Goal: Information Seeking & Learning: Learn about a topic

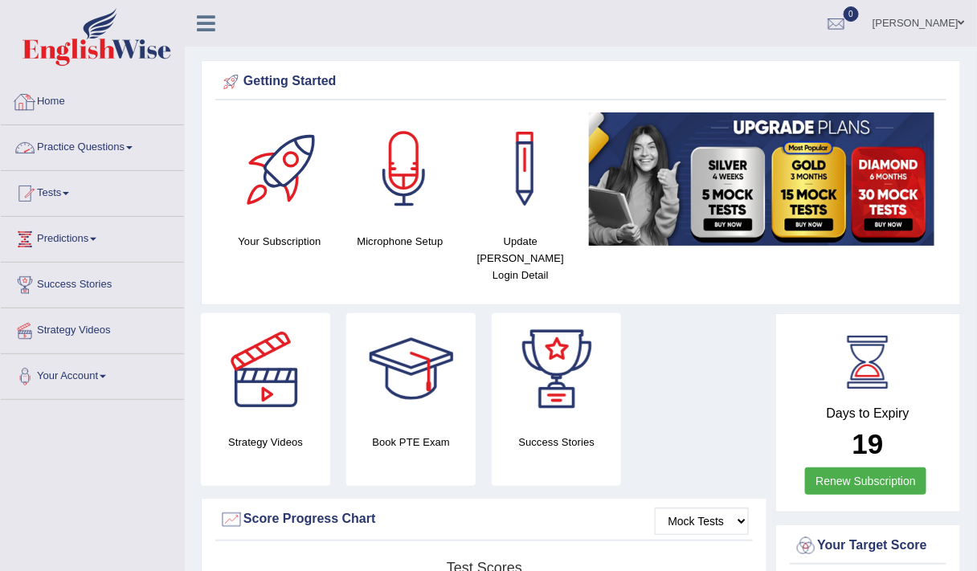
click at [69, 159] on link "Practice Questions" at bounding box center [92, 145] width 183 height 40
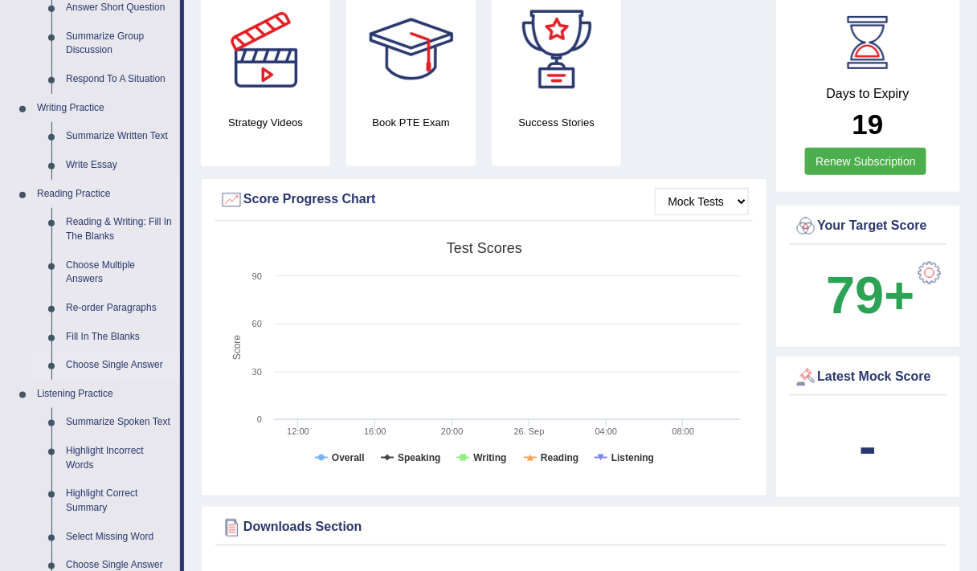
scroll to position [318, 0]
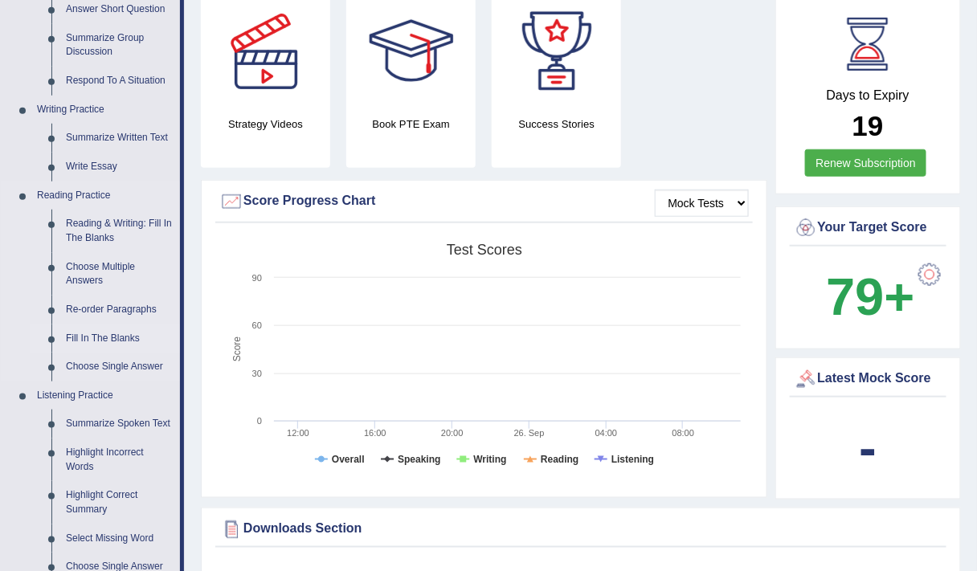
click at [106, 333] on link "Fill In The Blanks" at bounding box center [119, 338] width 121 height 29
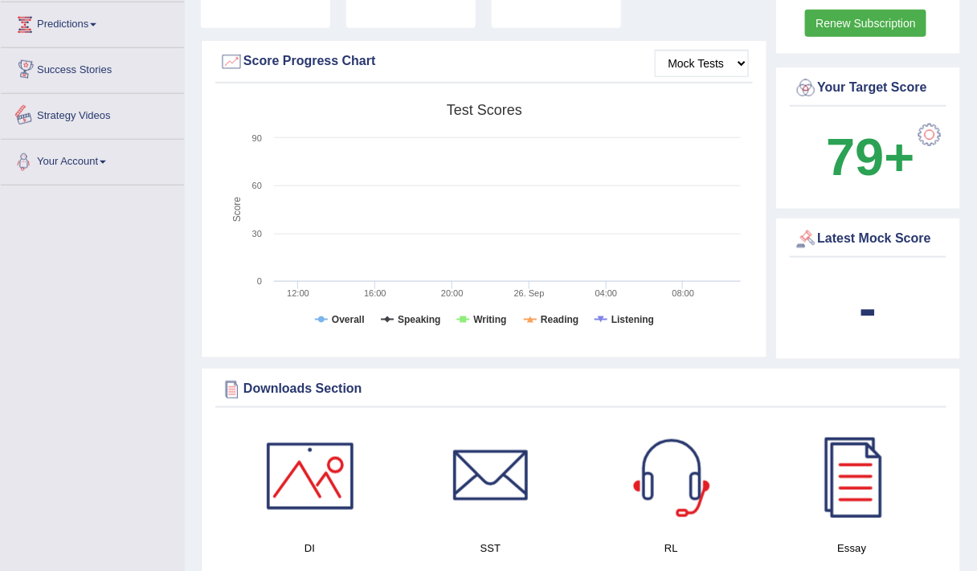
scroll to position [573, 0]
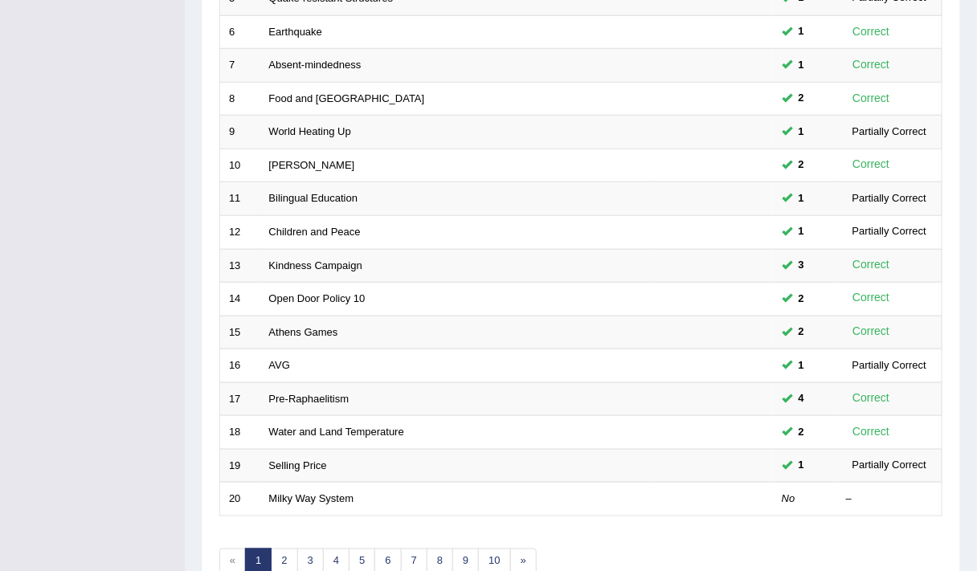
scroll to position [481, 0]
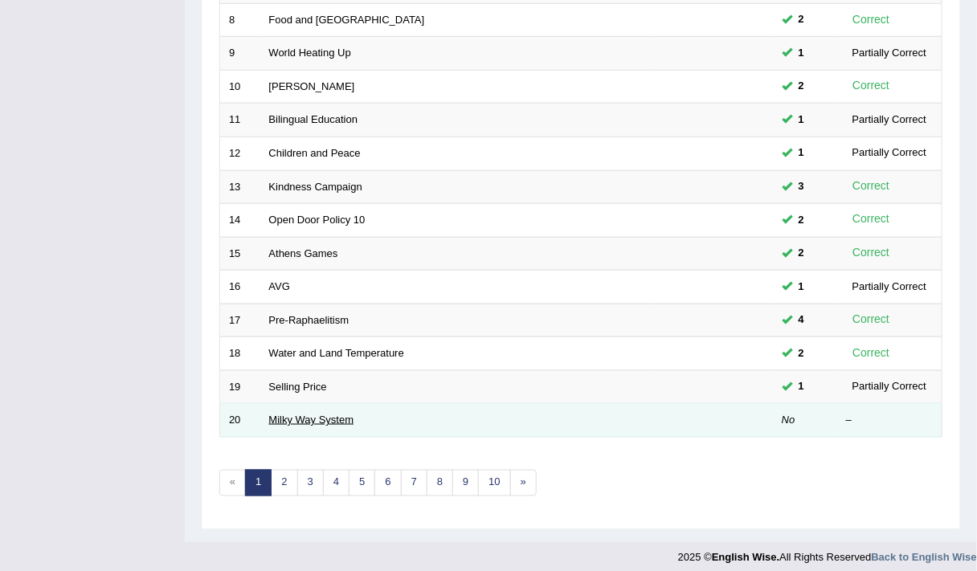
click at [317, 414] on link "Milky Way System" at bounding box center [311, 420] width 85 height 12
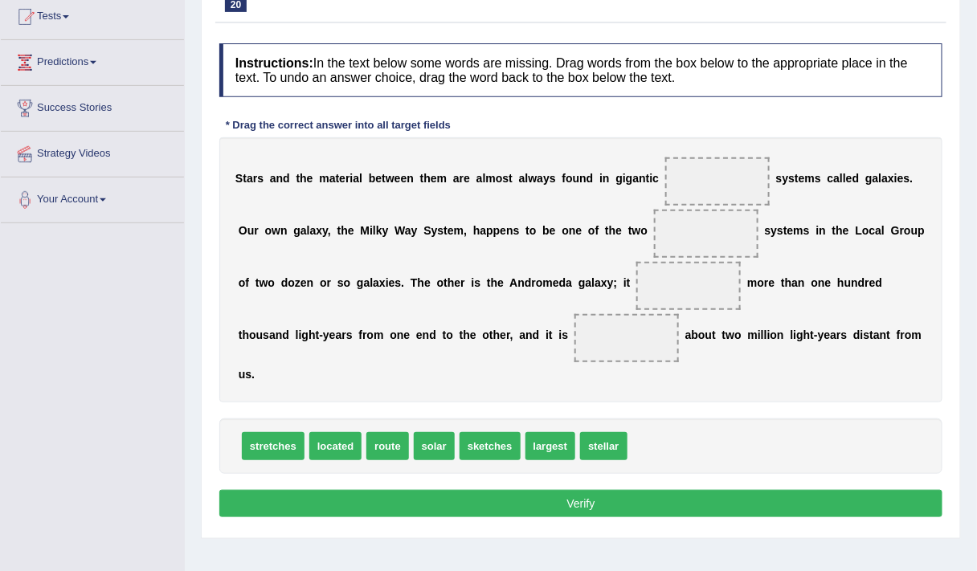
scroll to position [177, 0]
click at [249, 173] on b "a" at bounding box center [250, 178] width 6 height 13
click at [350, 177] on b "i" at bounding box center [351, 178] width 3 height 13
click at [379, 174] on b "e" at bounding box center [378, 178] width 6 height 13
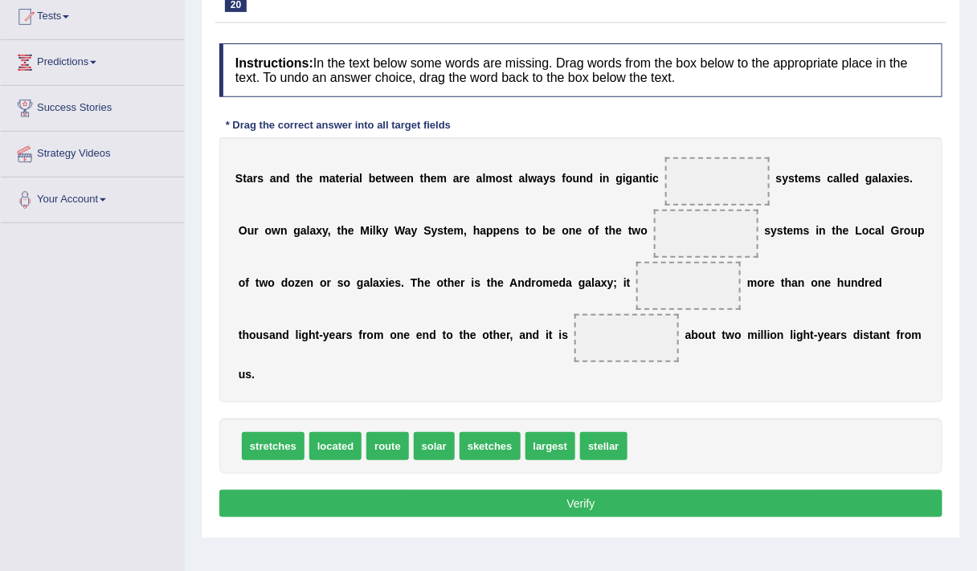
click at [700, 188] on span at bounding box center [717, 181] width 104 height 48
drag, startPoint x: 425, startPoint y: 449, endPoint x: 694, endPoint y: 183, distance: 378.2
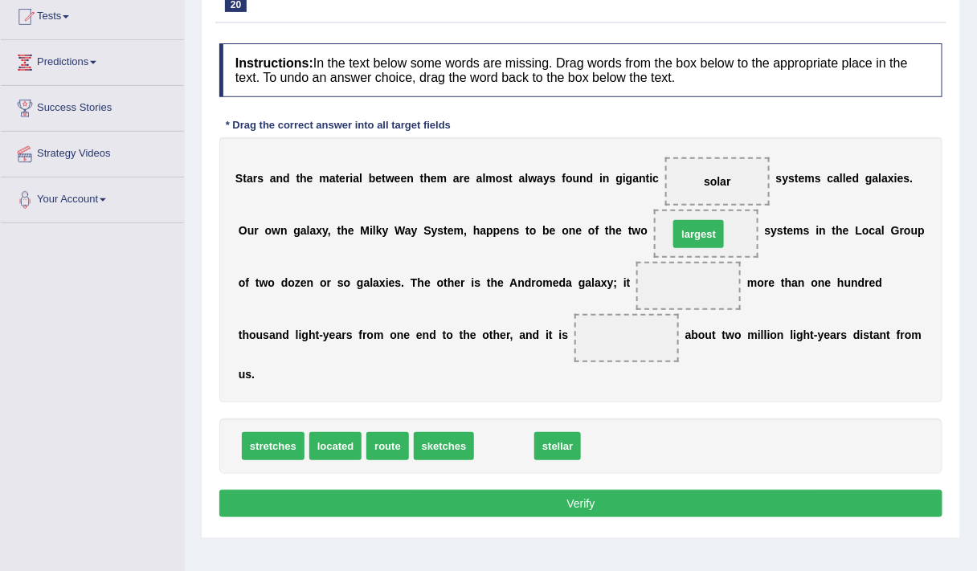
drag, startPoint x: 501, startPoint y: 443, endPoint x: 696, endPoint y: 231, distance: 287.6
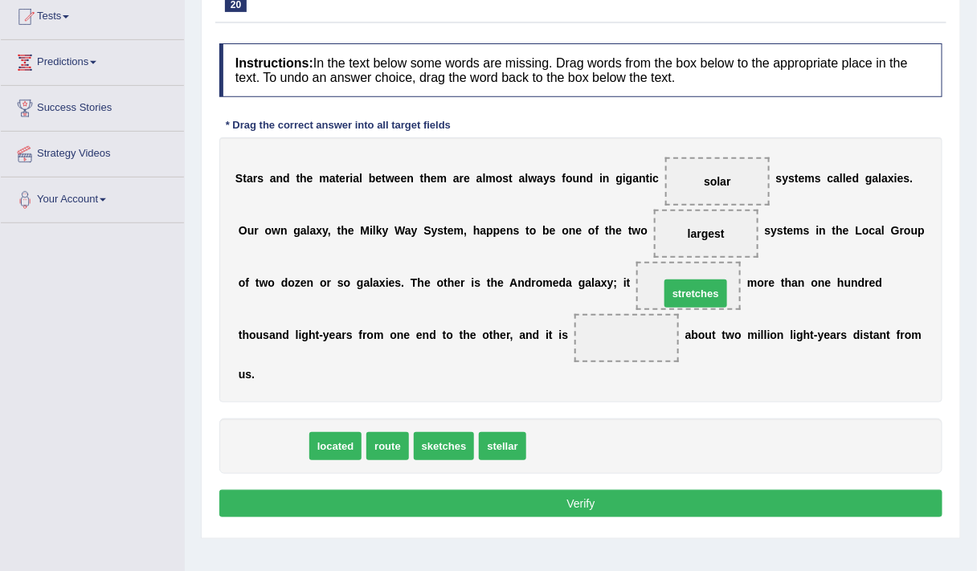
drag, startPoint x: 289, startPoint y: 447, endPoint x: 712, endPoint y: 294, distance: 449.9
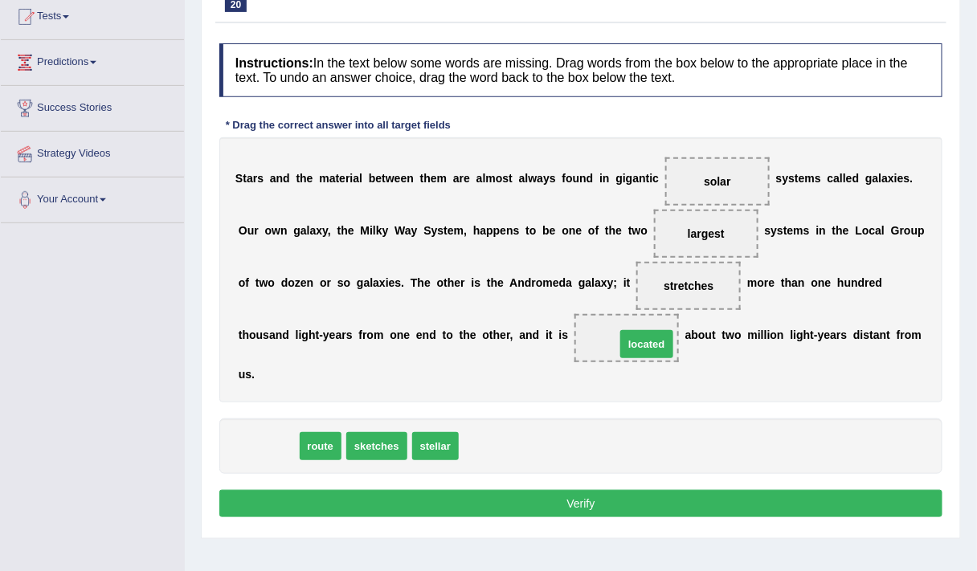
drag, startPoint x: 278, startPoint y: 442, endPoint x: 655, endPoint y: 339, distance: 391.2
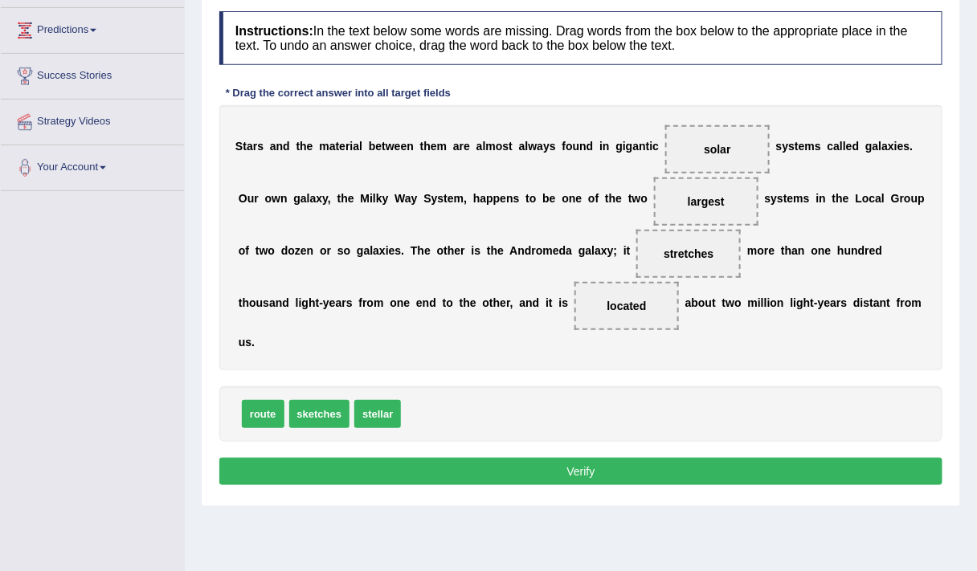
scroll to position [216, 0]
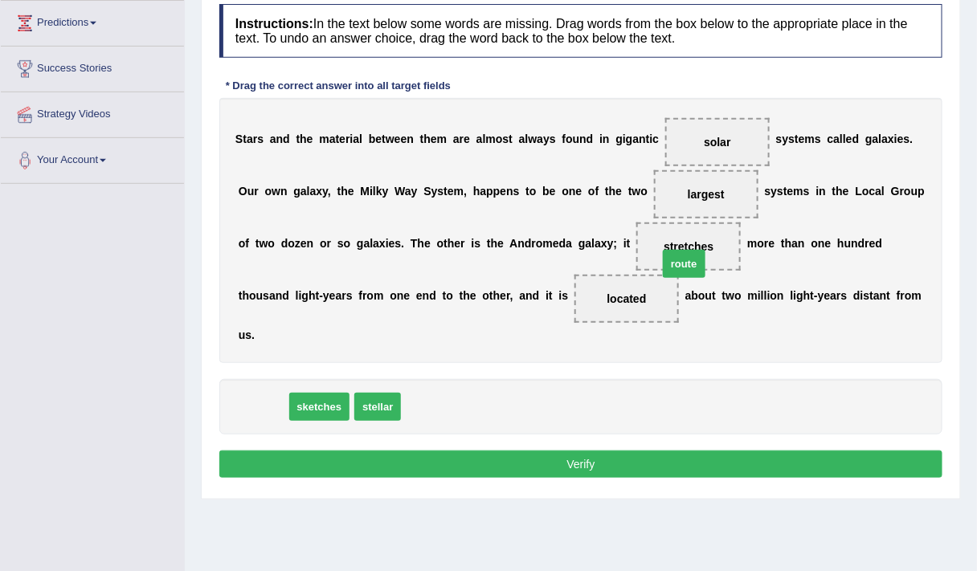
drag, startPoint x: 268, startPoint y: 404, endPoint x: 690, endPoint y: 260, distance: 445.5
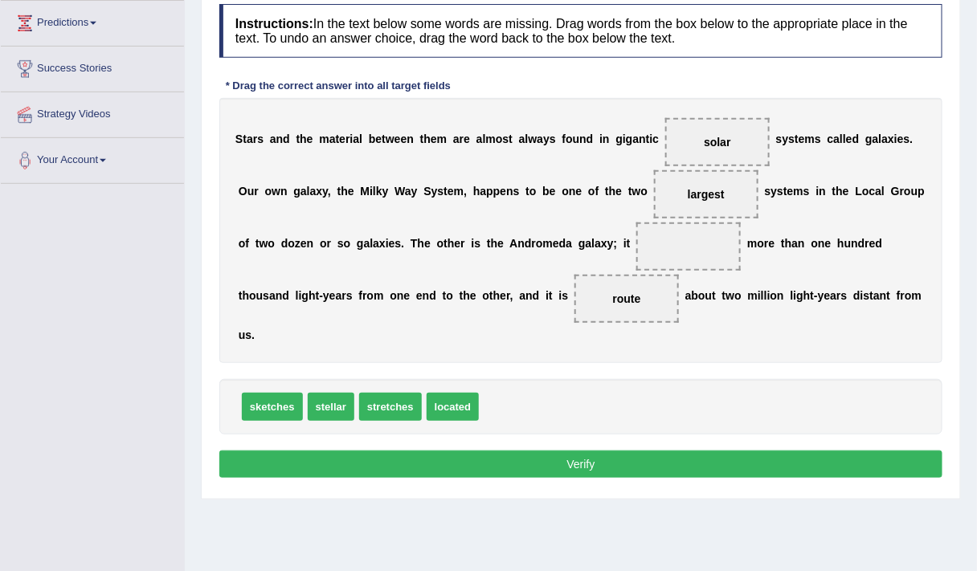
drag, startPoint x: 634, startPoint y: 306, endPoint x: 610, endPoint y: 286, distance: 30.8
click at [610, 286] on span "route" at bounding box center [626, 299] width 104 height 48
drag, startPoint x: 623, startPoint y: 296, endPoint x: 673, endPoint y: 245, distance: 71.6
drag, startPoint x: 458, startPoint y: 401, endPoint x: 626, endPoint y: 297, distance: 197.9
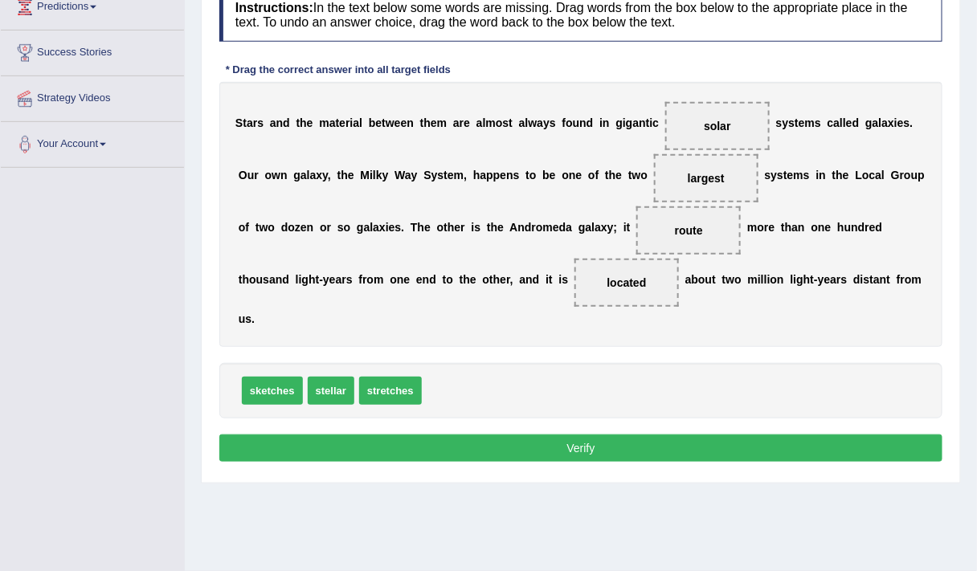
scroll to position [233, 0]
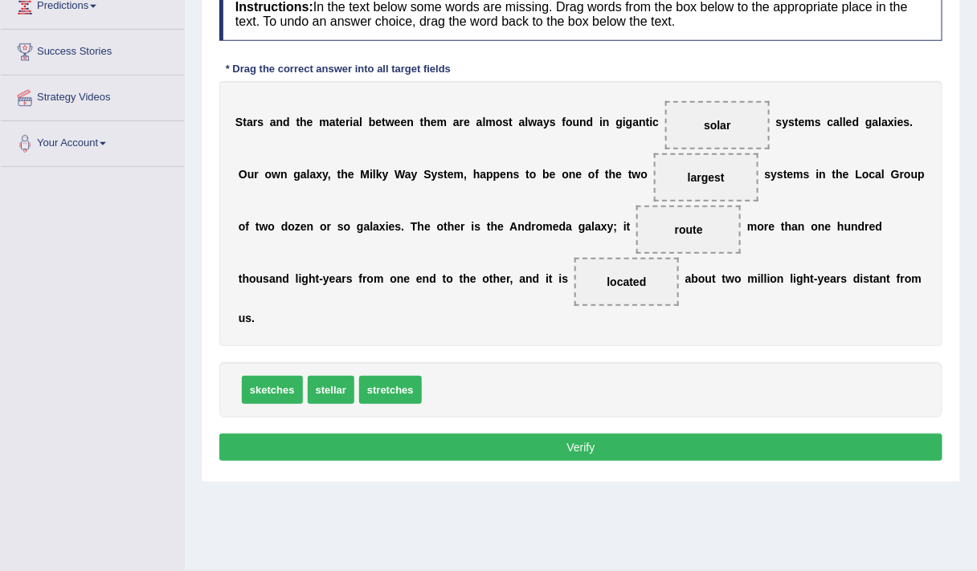
click at [571, 443] on button "Verify" at bounding box center [580, 447] width 723 height 27
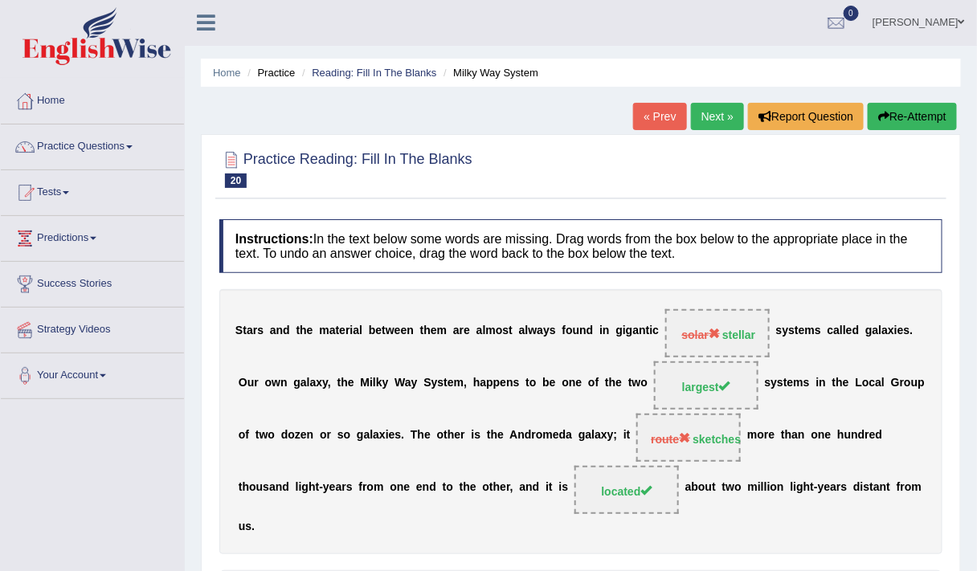
scroll to position [0, 0]
click at [897, 116] on button "Re-Attempt" at bounding box center [911, 117] width 89 height 27
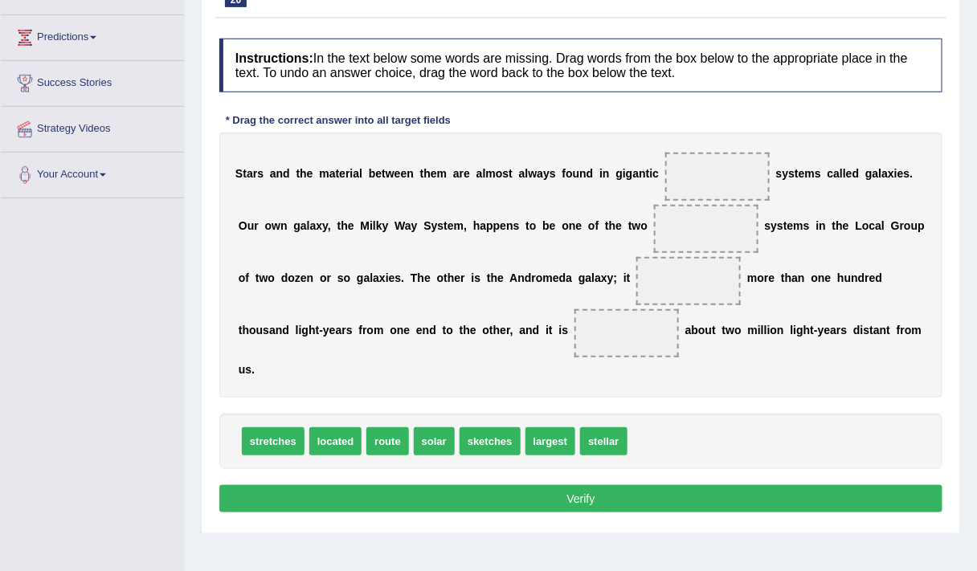
scroll to position [202, 0]
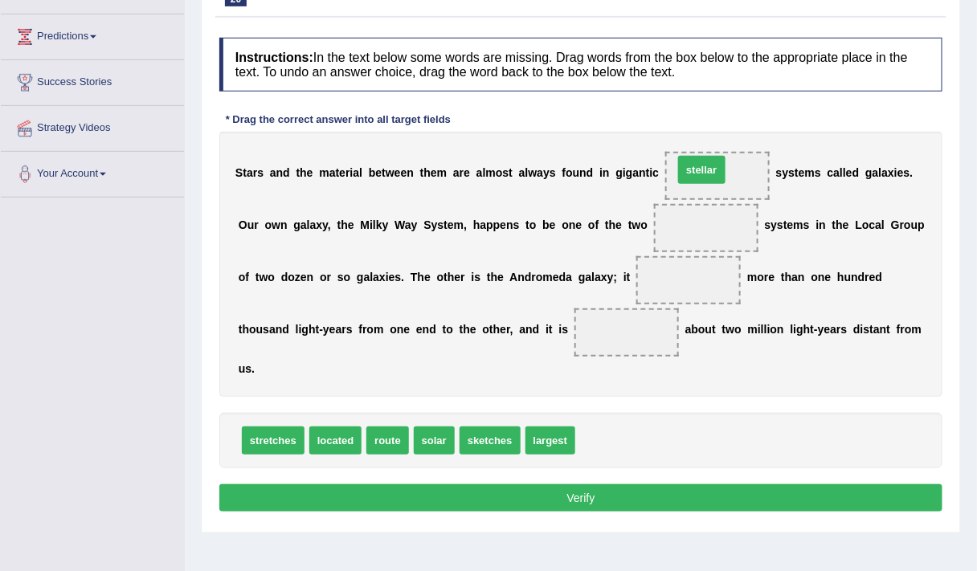
drag, startPoint x: 614, startPoint y: 426, endPoint x: 713, endPoint y: 155, distance: 288.1
drag, startPoint x: 545, startPoint y: 428, endPoint x: 697, endPoint y: 194, distance: 279.8
drag, startPoint x: 535, startPoint y: 431, endPoint x: 728, endPoint y: 160, distance: 332.9
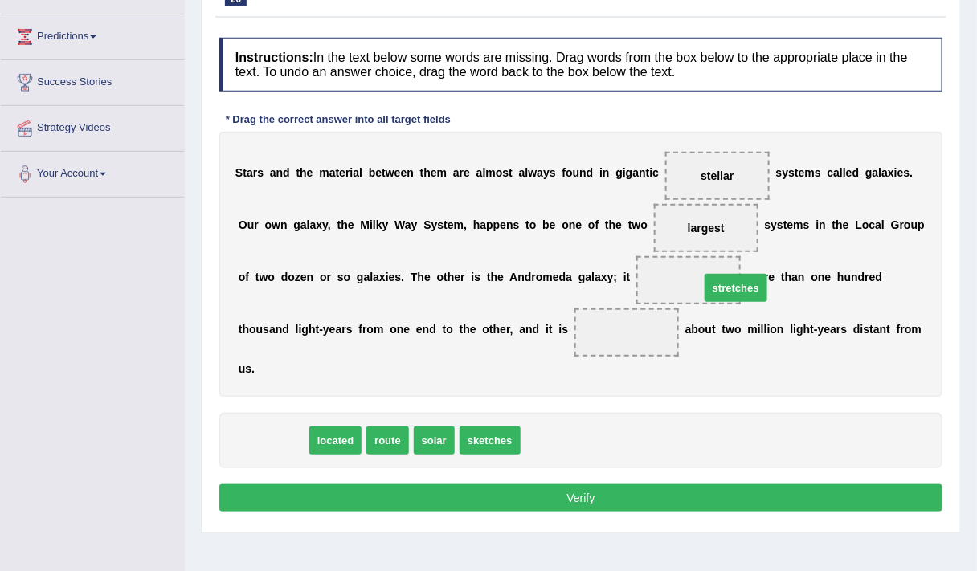
drag, startPoint x: 281, startPoint y: 441, endPoint x: 748, endPoint y: 275, distance: 495.4
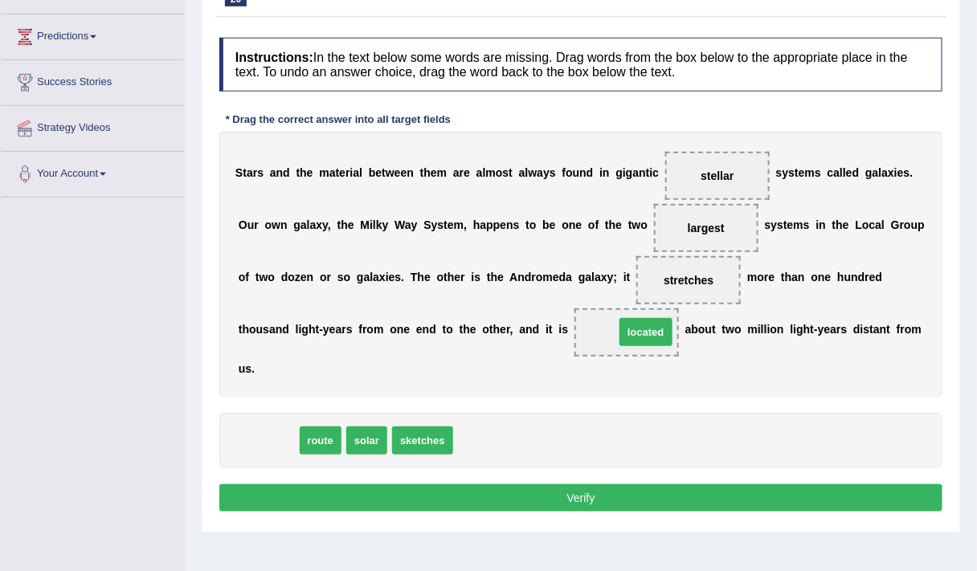
drag, startPoint x: 272, startPoint y: 430, endPoint x: 640, endPoint y: 323, distance: 383.3
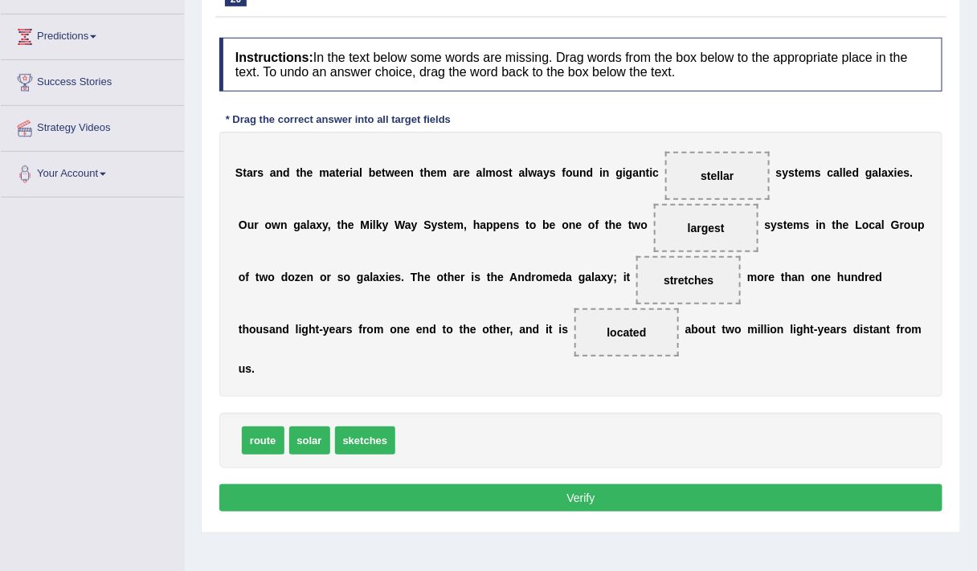
click at [612, 494] on button "Verify" at bounding box center [580, 497] width 723 height 27
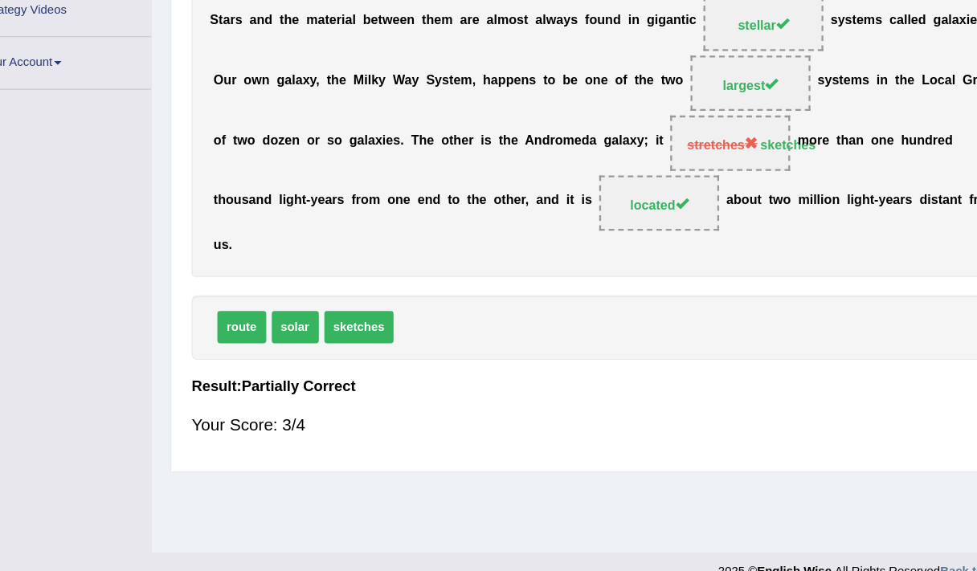
scroll to position [271, 0]
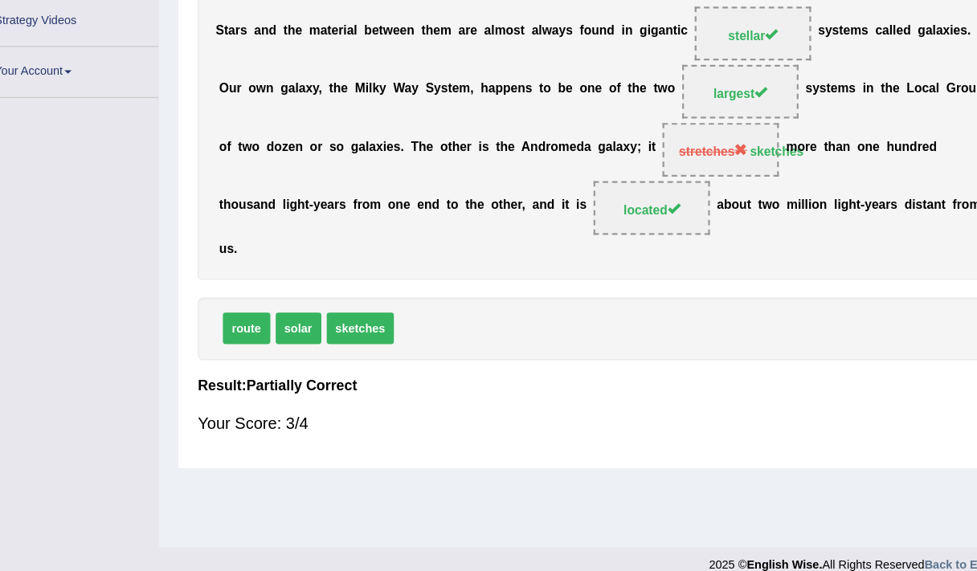
drag, startPoint x: 745, startPoint y: 170, endPoint x: 692, endPoint y: 183, distance: 54.5
click at [692, 183] on div "S t a r s a n d t h e m a t e r i a l b e t w e e n t h e m a r e a l m o s t a…" at bounding box center [580, 159] width 723 height 265
drag, startPoint x: 317, startPoint y: 205, endPoint x: 315, endPoint y: 247, distance: 42.6
click at [315, 251] on div "S t a r s a n d t h e m a t e r i a l b e t w e e n t h e m a r e a l m o s t a…" at bounding box center [580, 159] width 723 height 265
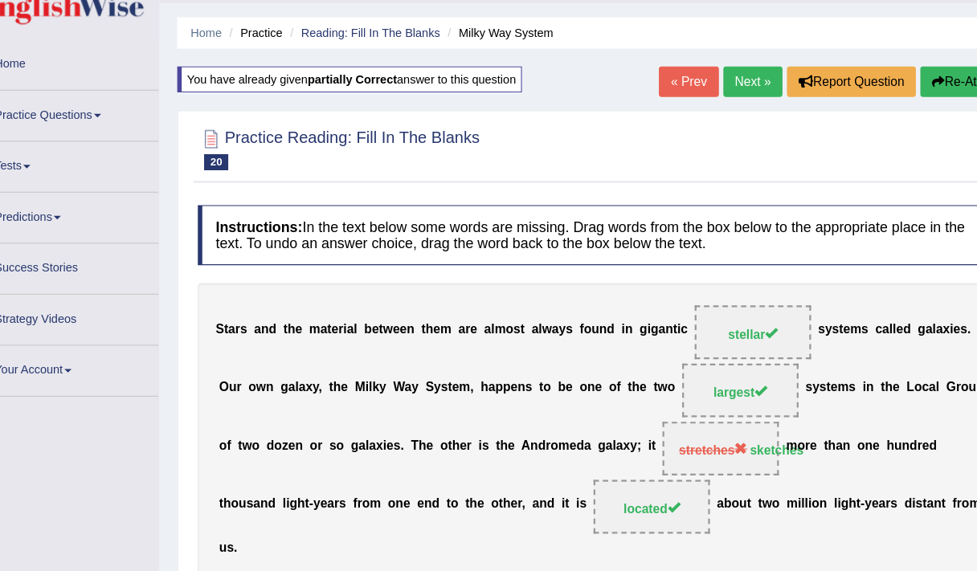
scroll to position [42, 0]
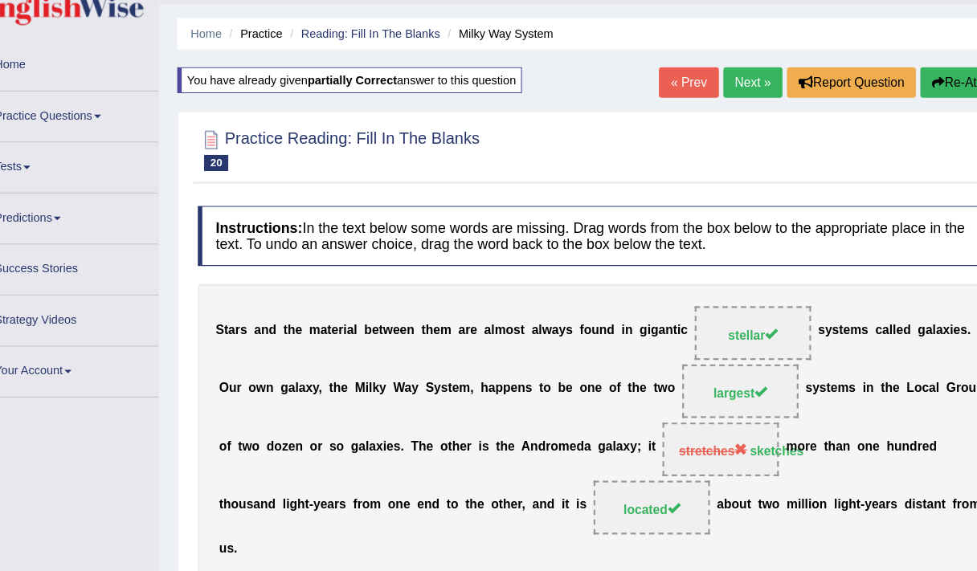
click at [708, 68] on link "Next »" at bounding box center [717, 75] width 53 height 27
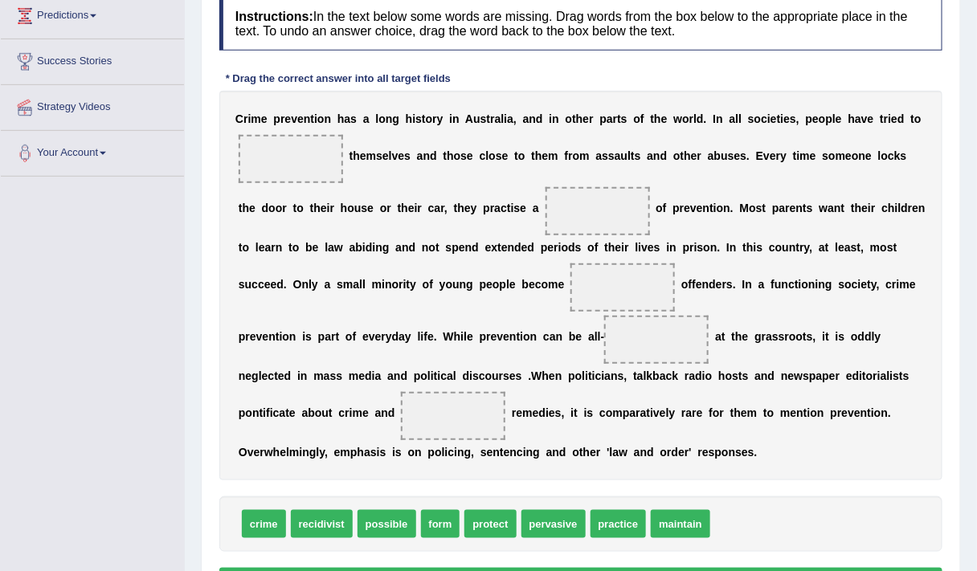
scroll to position [317, 0]
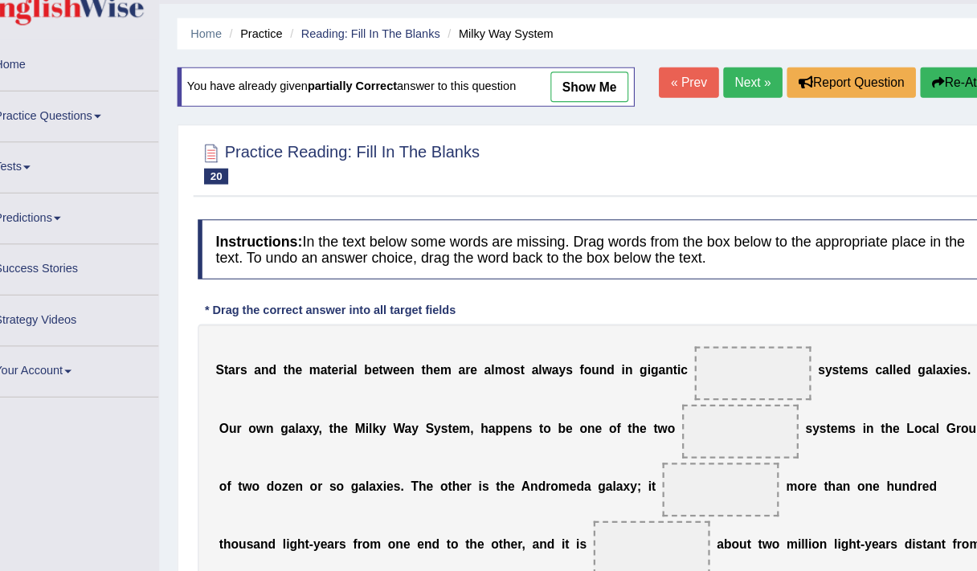
click at [107, 104] on link "Practice Questions" at bounding box center [92, 104] width 183 height 40
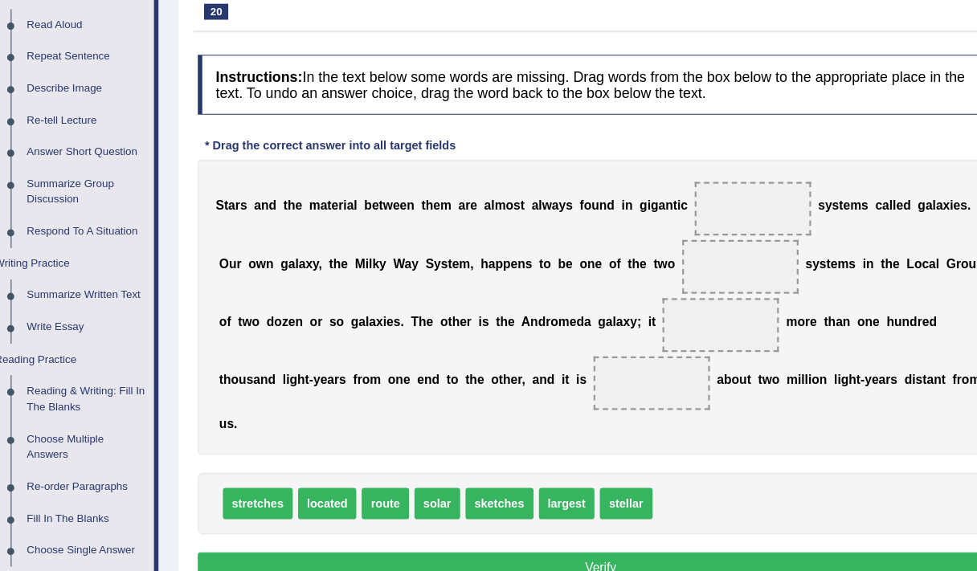
scroll to position [133, 0]
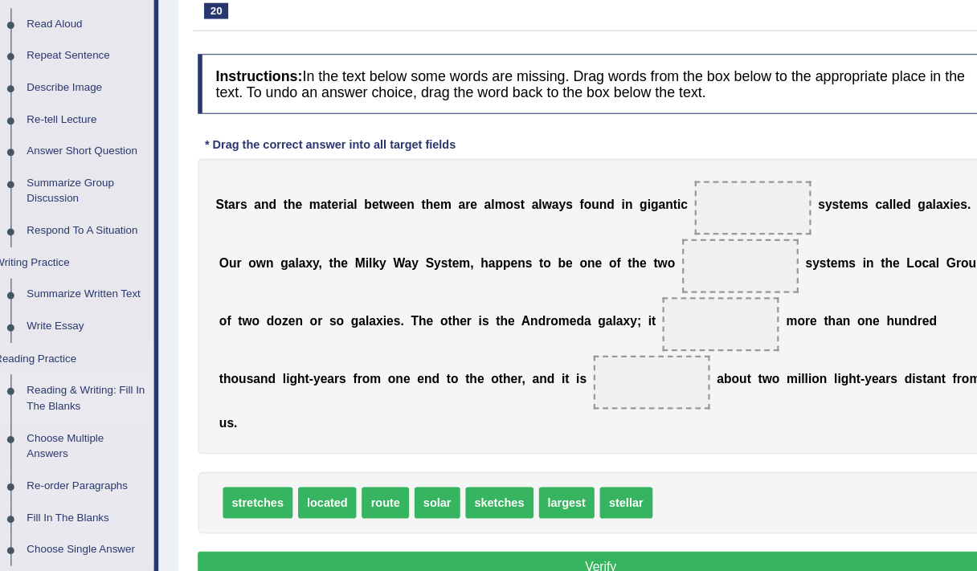
click at [103, 409] on link "Reading & Writing: Fill In The Blanks" at bounding box center [119, 415] width 121 height 43
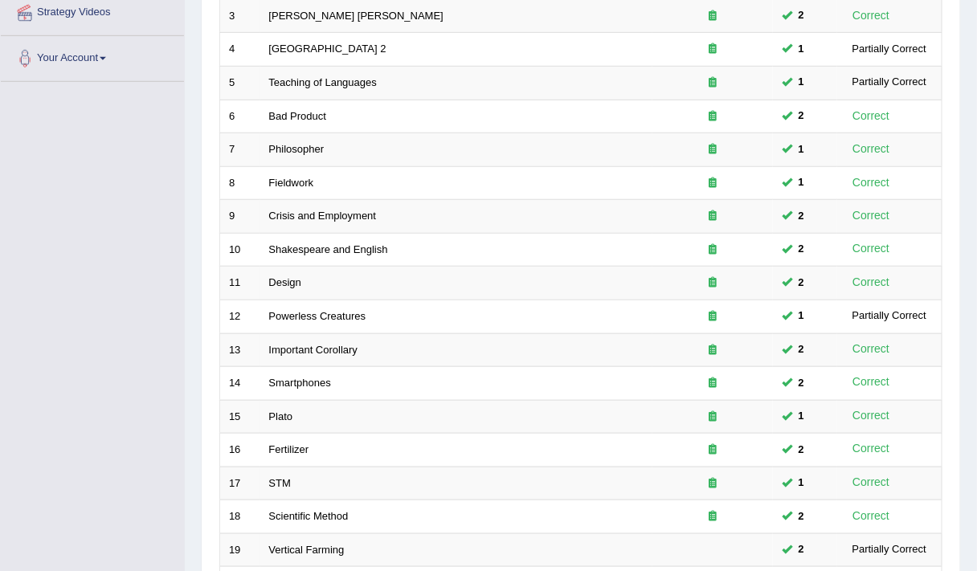
scroll to position [481, 0]
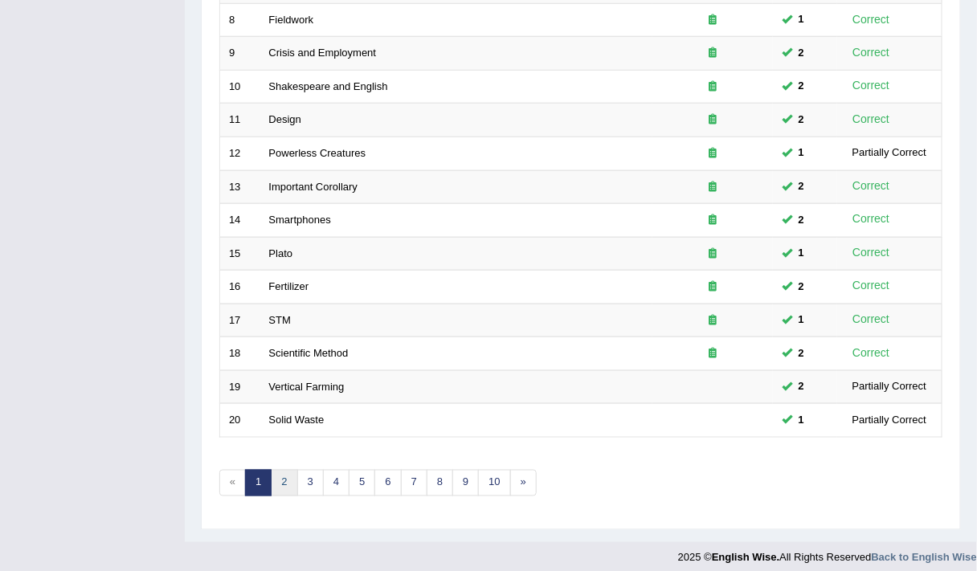
click at [287, 470] on link "2" at bounding box center [284, 483] width 27 height 27
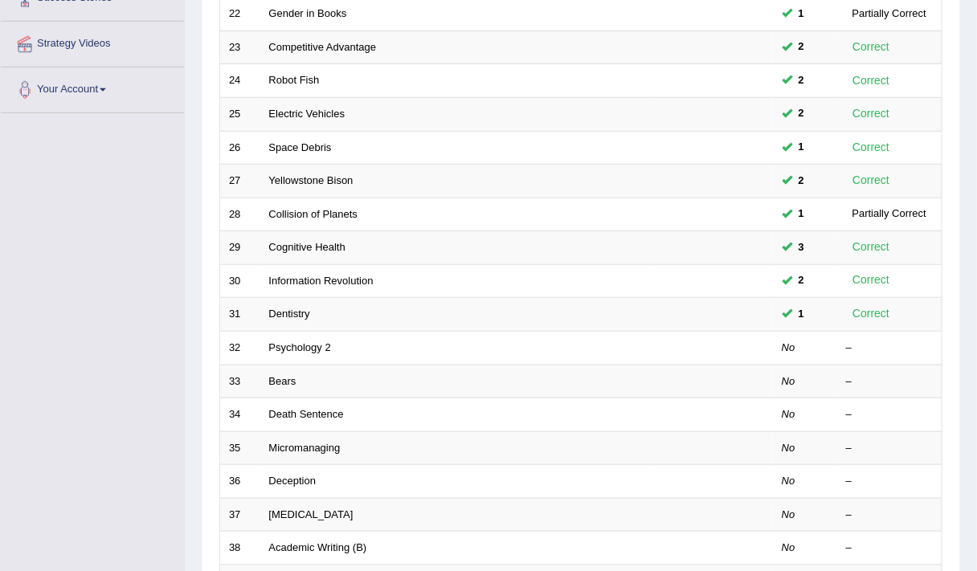
scroll to position [289, 0]
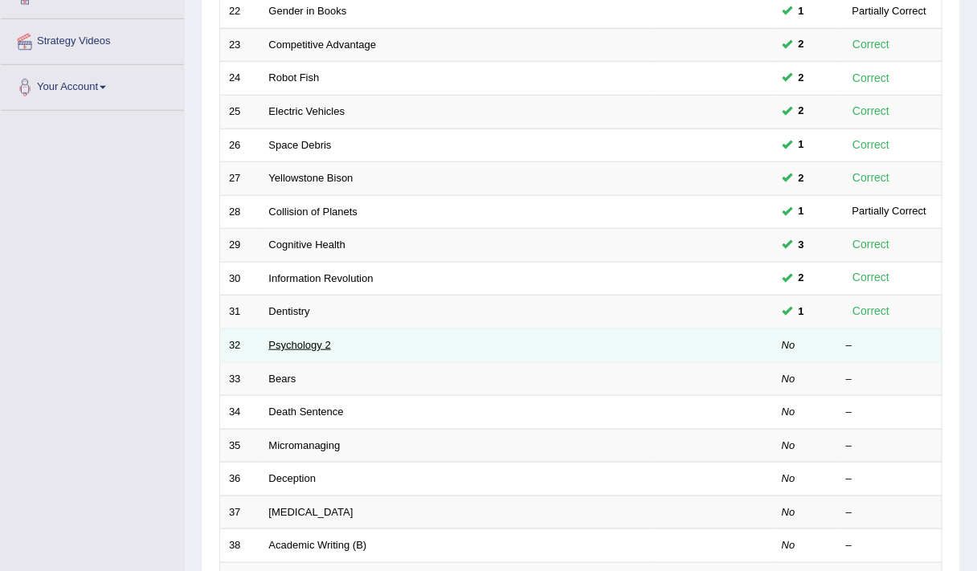
click at [288, 339] on link "Psychology 2" at bounding box center [300, 345] width 62 height 12
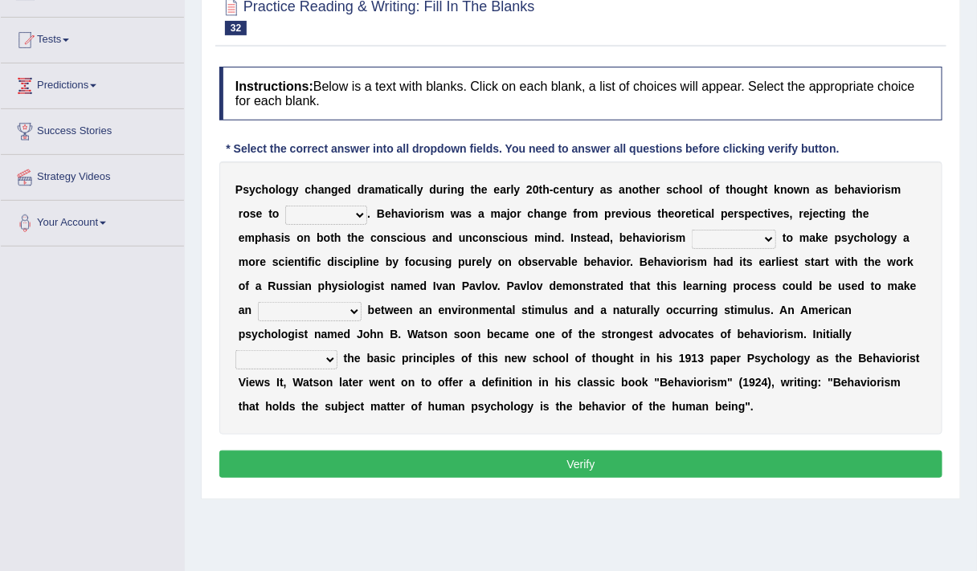
scroll to position [154, 0]
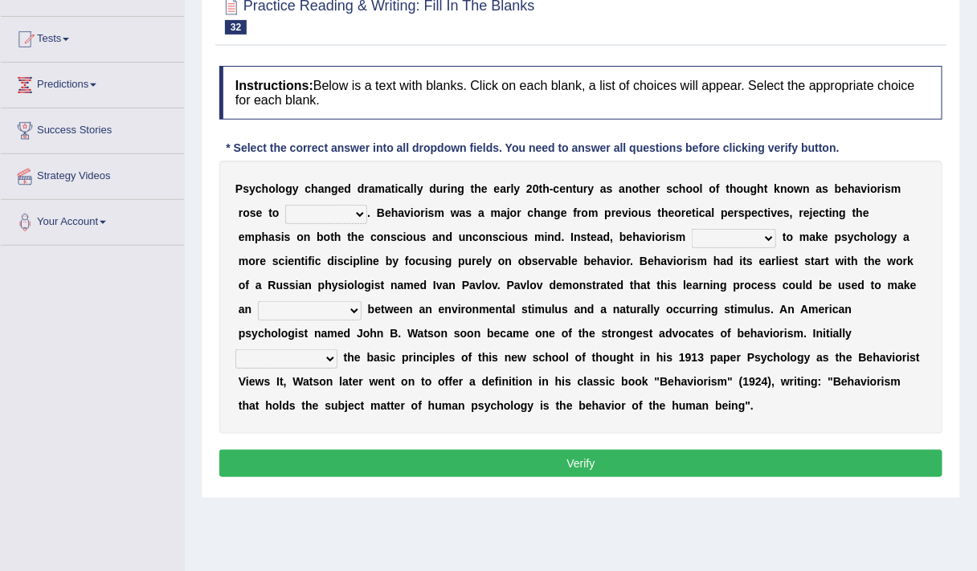
click at [353, 216] on select "dominance temptation challenge temper" at bounding box center [326, 214] width 82 height 19
select select "temper"
click at [285, 205] on select "dominance temptation challenge temper" at bounding box center [326, 214] width 82 height 19
click at [707, 243] on select "reproached reproved strove rewove" at bounding box center [734, 238] width 84 height 19
select select "rewove"
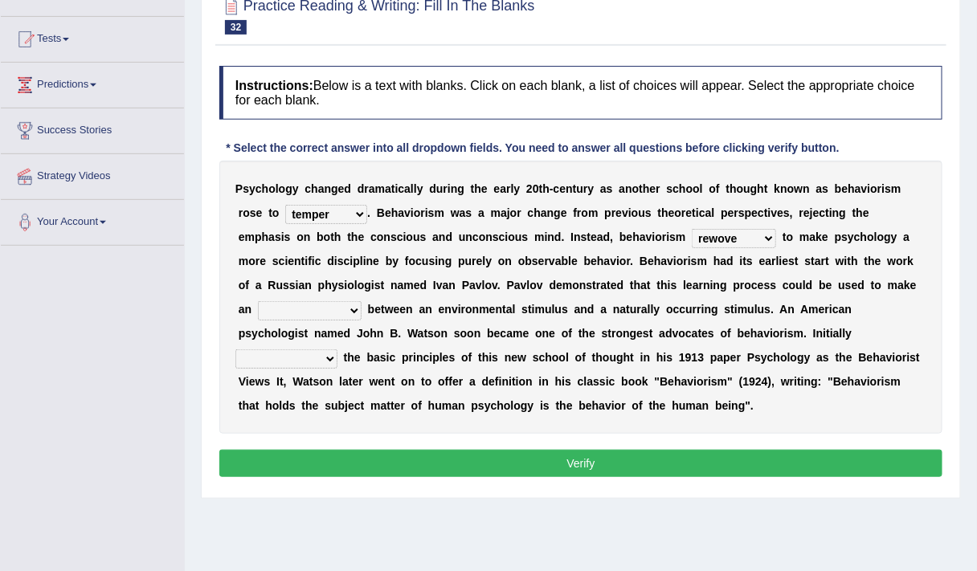
click at [692, 229] on select "reproached reproved strove rewove" at bounding box center [734, 238] width 84 height 19
click at [406, 274] on div "P s y c h o l o g y c h a n g e d d r a m a t i c a l l y d u r i n g t h e e a…" at bounding box center [580, 297] width 723 height 273
click at [312, 308] on select "acclimatization association union combination" at bounding box center [310, 310] width 104 height 19
select select "association"
click at [258, 301] on select "acclimatization association union combination" at bounding box center [310, 310] width 104 height 19
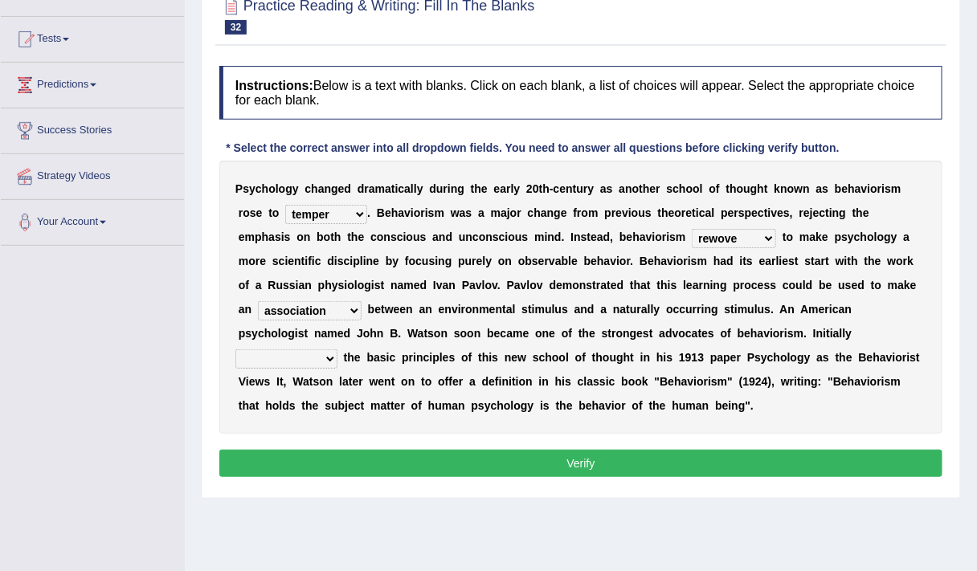
click at [337, 349] on select "questioning foreshortening unburdening outlining" at bounding box center [286, 358] width 102 height 19
click at [689, 420] on div "P s y c h o l o g y c h a n g e d d r a m a t i c a l l y d u r i n g t h e e a…" at bounding box center [580, 297] width 723 height 273
click at [337, 349] on select "questioning foreshortening unburdening outlining" at bounding box center [286, 358] width 102 height 19
select select "outlining"
click at [337, 349] on select "questioning foreshortening unburdening outlining" at bounding box center [286, 358] width 102 height 19
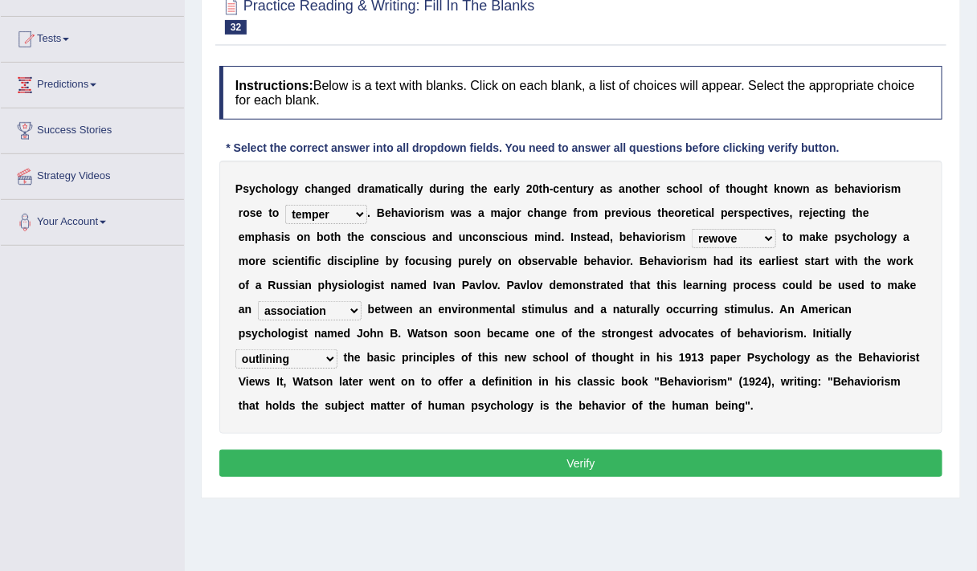
click at [621, 467] on button "Verify" at bounding box center [580, 463] width 723 height 27
